Goal: Task Accomplishment & Management: Use online tool/utility

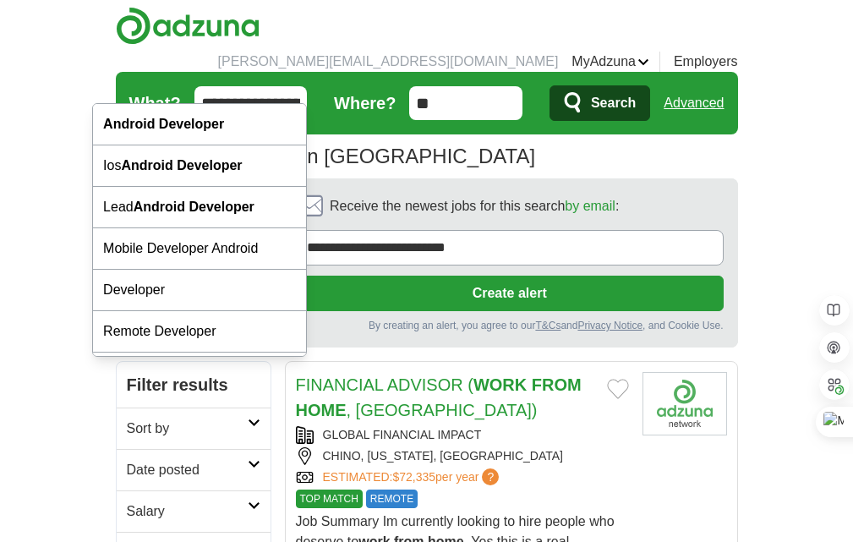
drag, startPoint x: 159, startPoint y: 79, endPoint x: 258, endPoint y: 79, distance: 98.9
click at [258, 86] on input "**********" at bounding box center [250, 103] width 113 height 34
type input "*******"
click at [549, 85] on button "Search" at bounding box center [599, 102] width 101 height 35
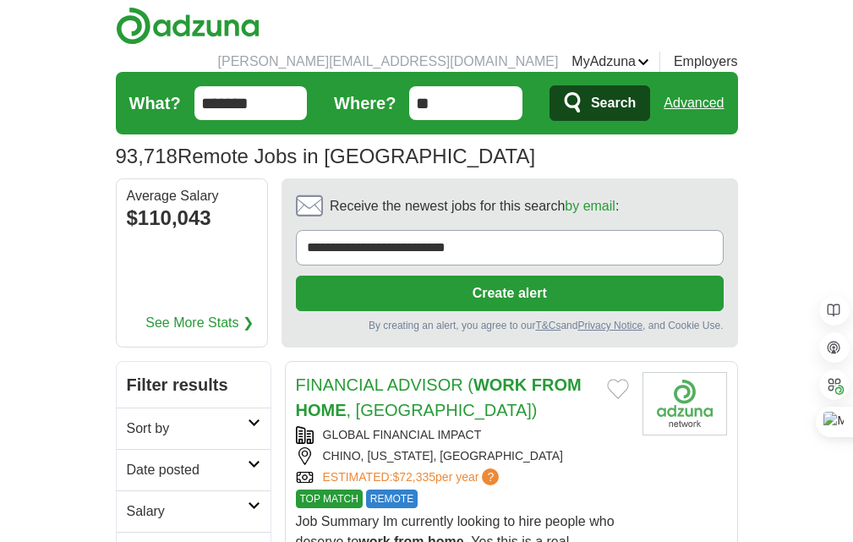
click at [127, 460] on h2 "Date posted" at bounding box center [187, 470] width 121 height 20
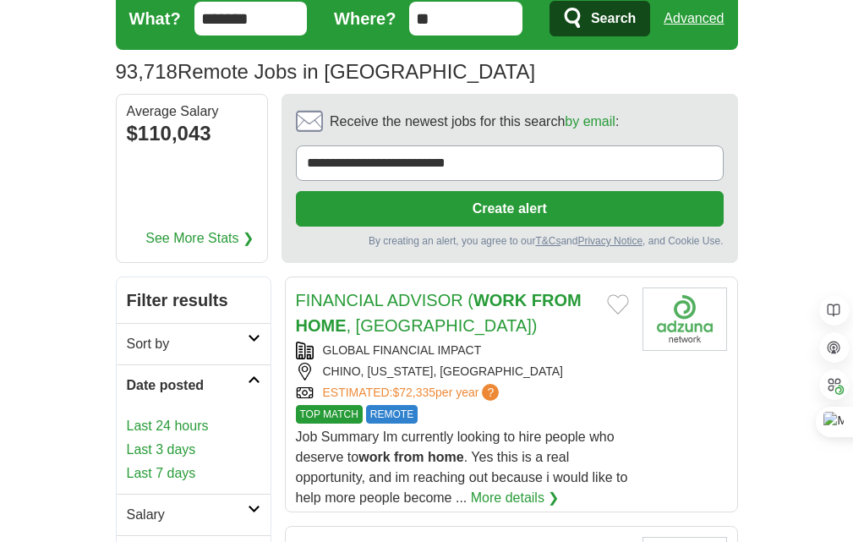
click at [127, 463] on link "Last 7 days" at bounding box center [193, 473] width 133 height 20
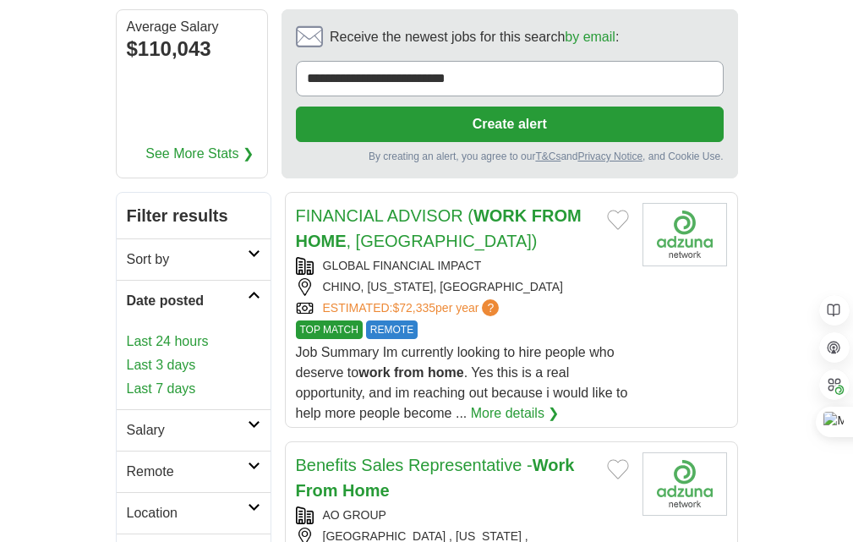
click at [127, 461] on h2 "Remote" at bounding box center [187, 471] width 121 height 20
click at [127, 504] on link "Remote jobs" at bounding box center [165, 511] width 76 height 14
click at [127, 379] on link "Last 7 days" at bounding box center [193, 389] width 133 height 20
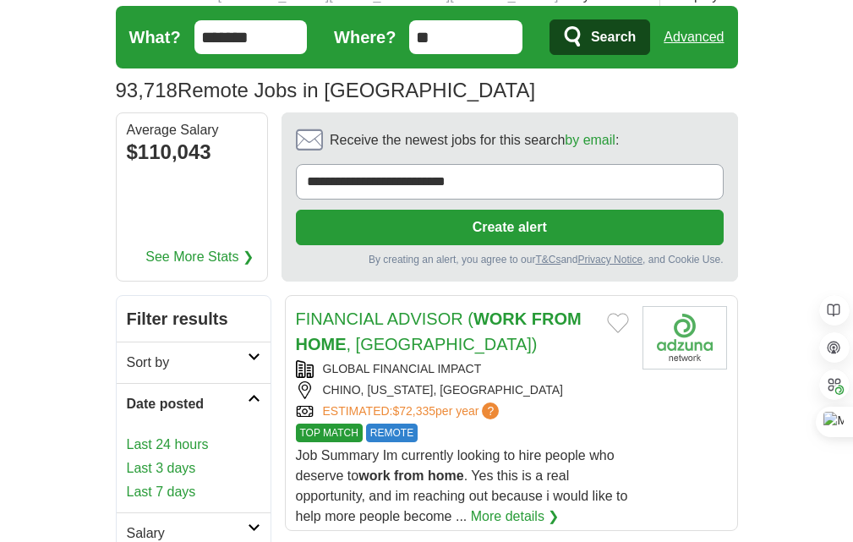
scroll to position [253, 0]
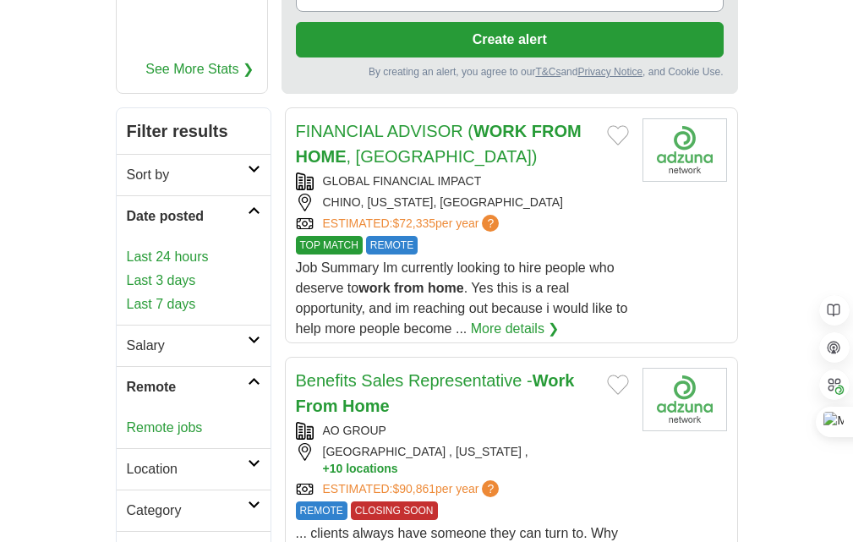
click at [127, 420] on link "Remote jobs" at bounding box center [165, 427] width 76 height 14
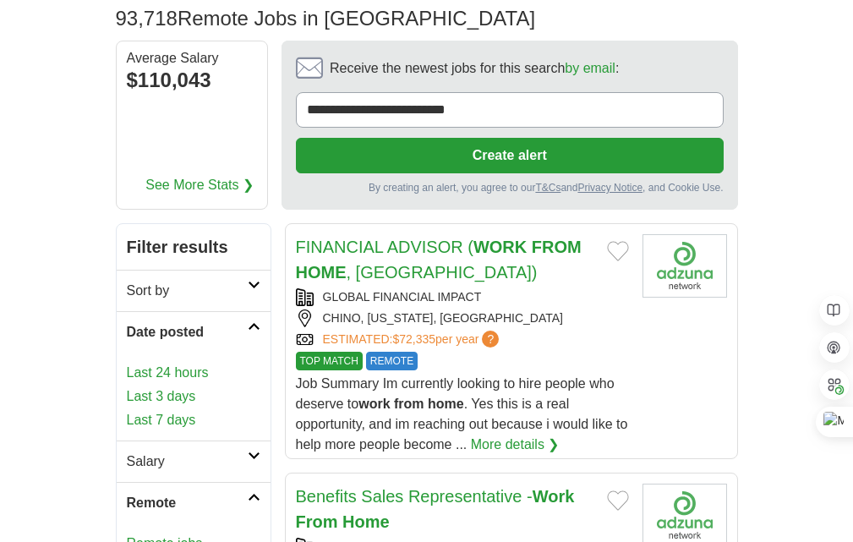
scroll to position [0, 0]
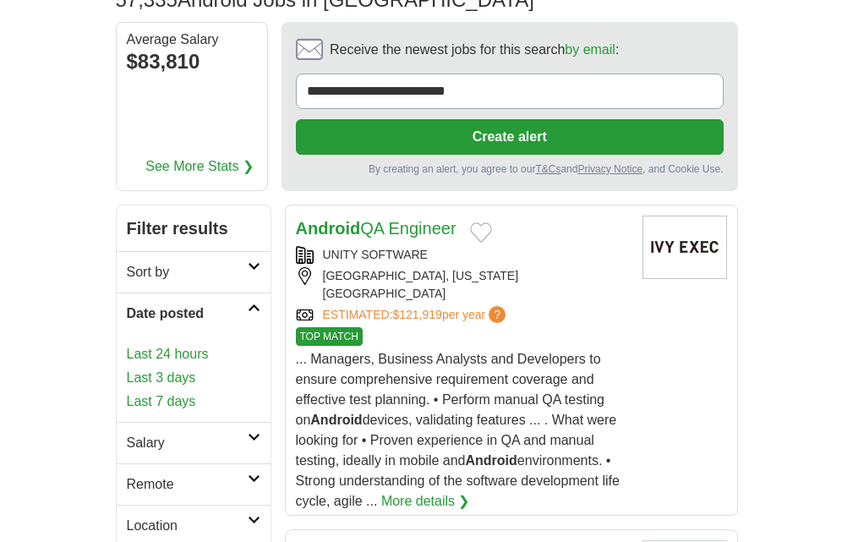
scroll to position [253, 0]
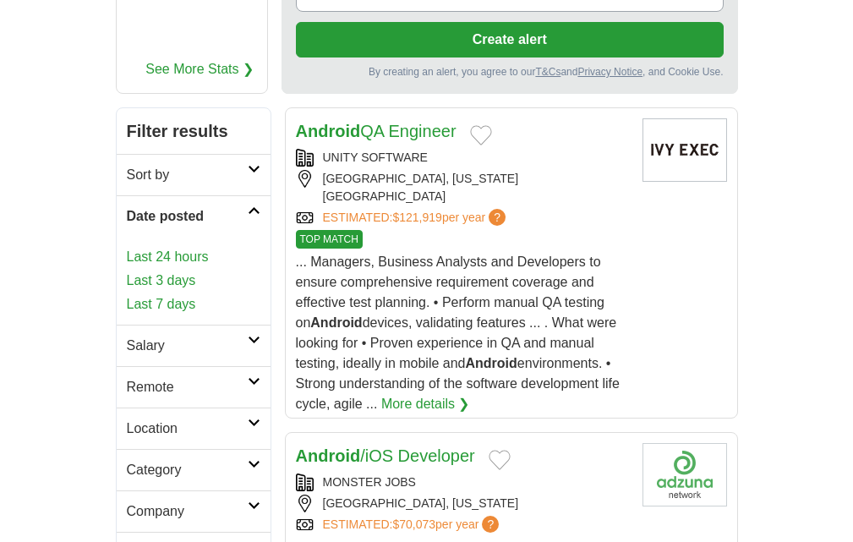
click at [127, 377] on h2 "Remote" at bounding box center [187, 387] width 121 height 20
click at [127, 420] on link "Remote jobs" at bounding box center [165, 427] width 76 height 14
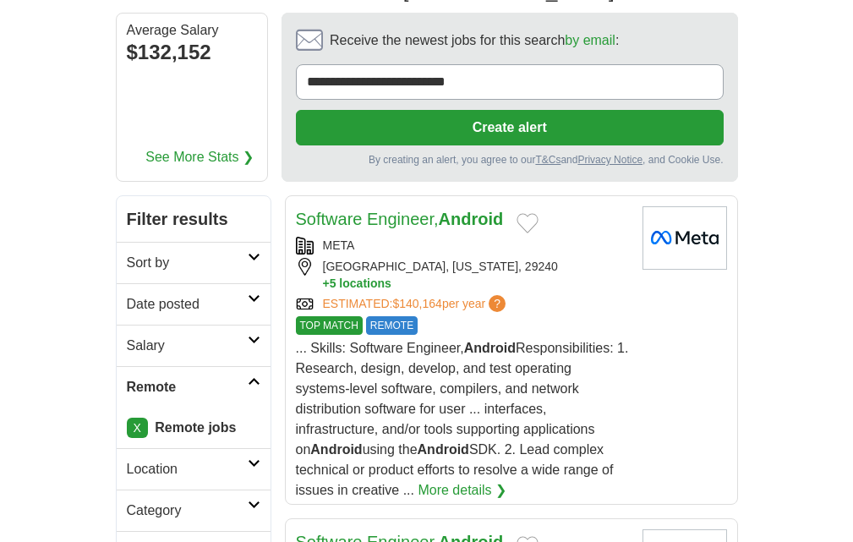
scroll to position [169, 0]
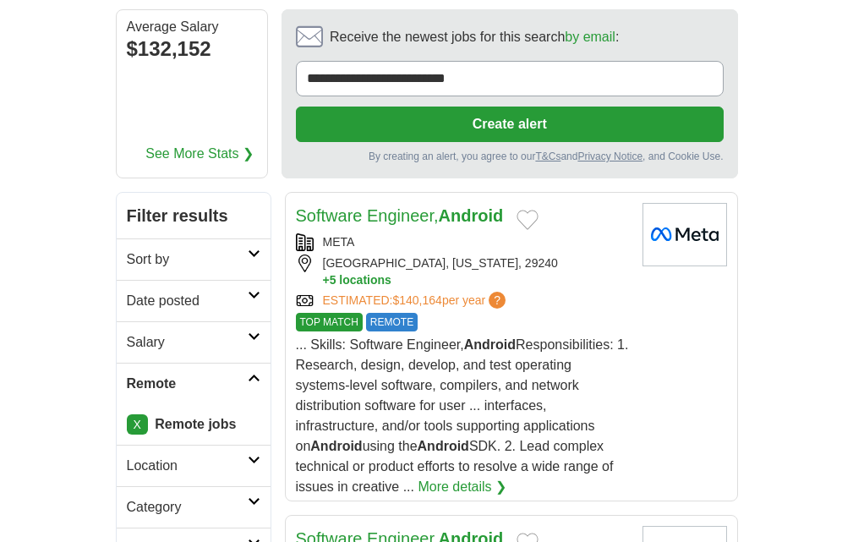
click at [117, 291] on link "Date posted" at bounding box center [194, 300] width 154 height 41
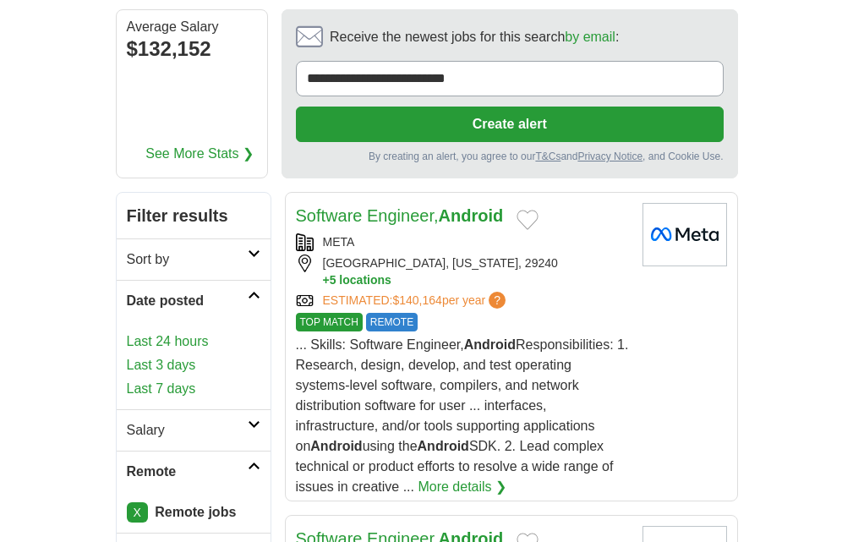
click at [127, 379] on link "Last 7 days" at bounding box center [193, 389] width 133 height 20
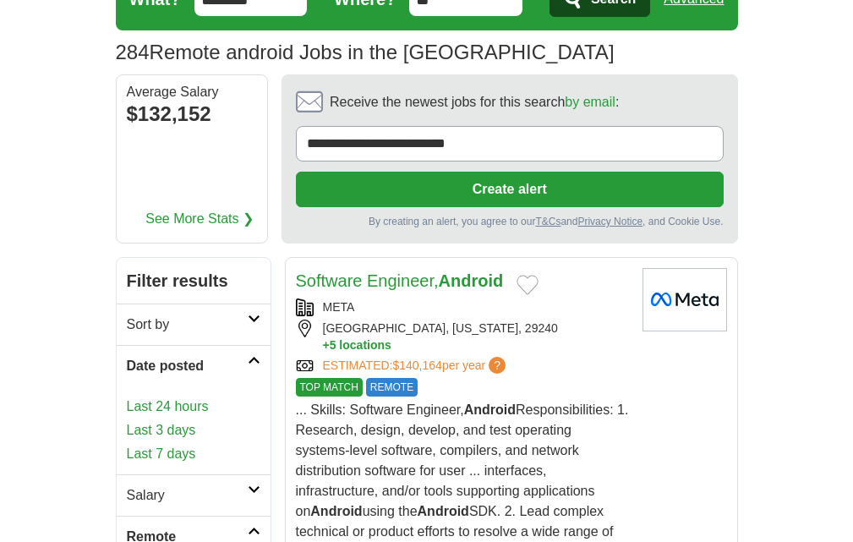
scroll to position [0, 0]
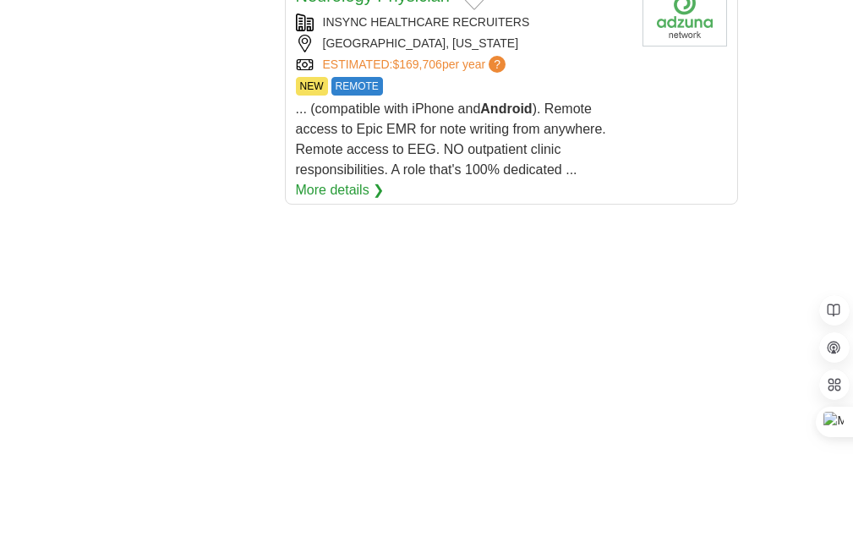
scroll to position [4140, 0]
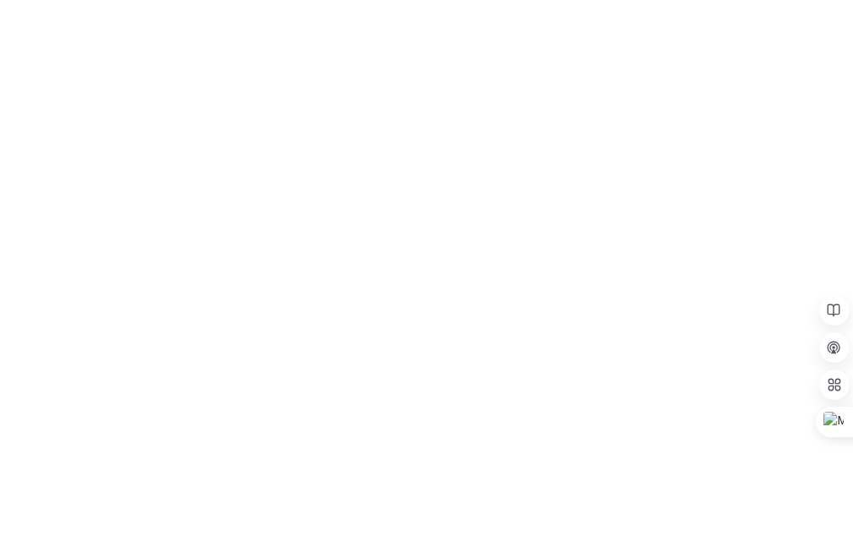
click at [0, 0] on link "2" at bounding box center [0, 0] width 0 height 0
